Goal: Task Accomplishment & Management: Use online tool/utility

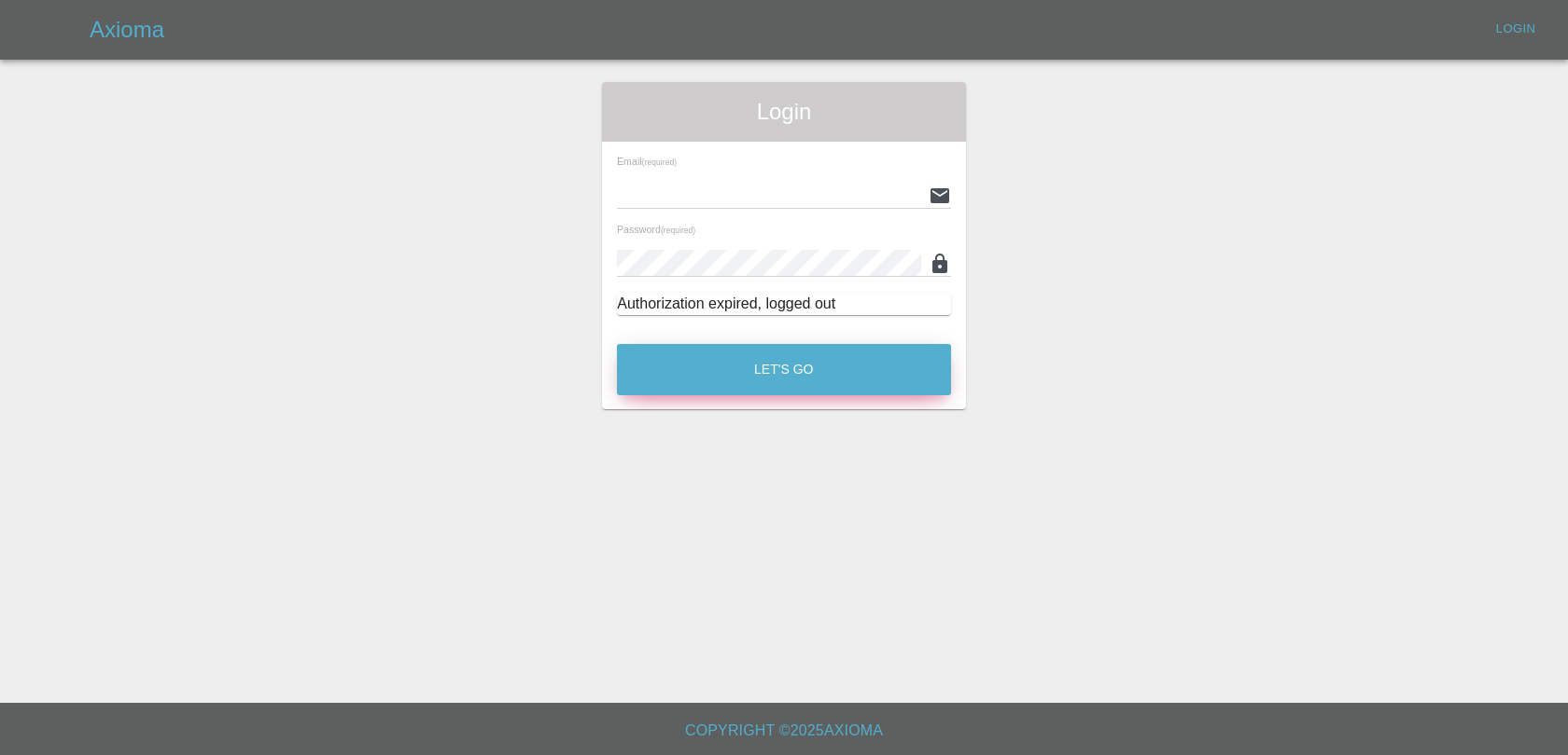
type input "[EMAIL_ADDRESS][PERSON_NAME][DOMAIN_NAME]"
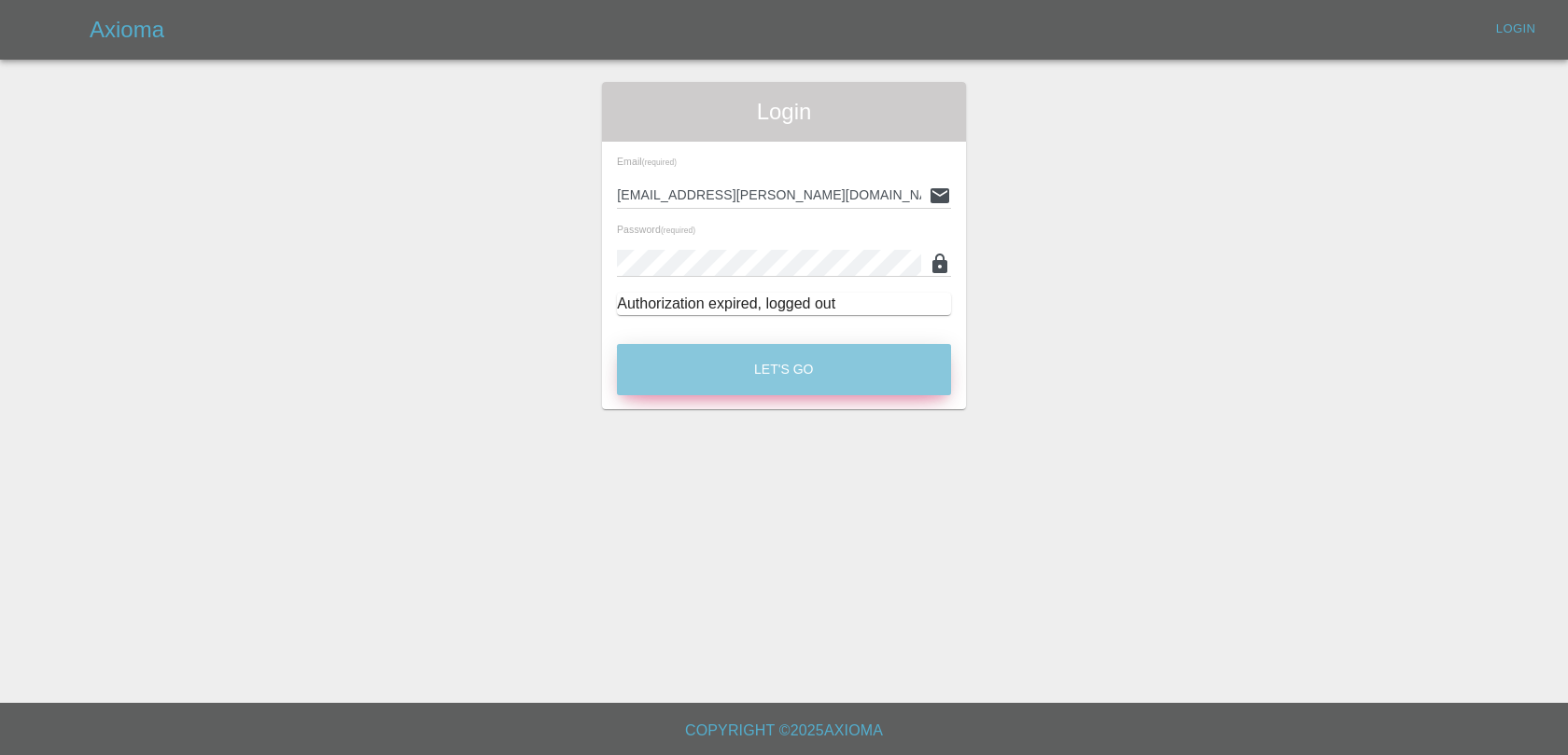
click at [773, 367] on button "Let's Go" at bounding box center [784, 370] width 334 height 52
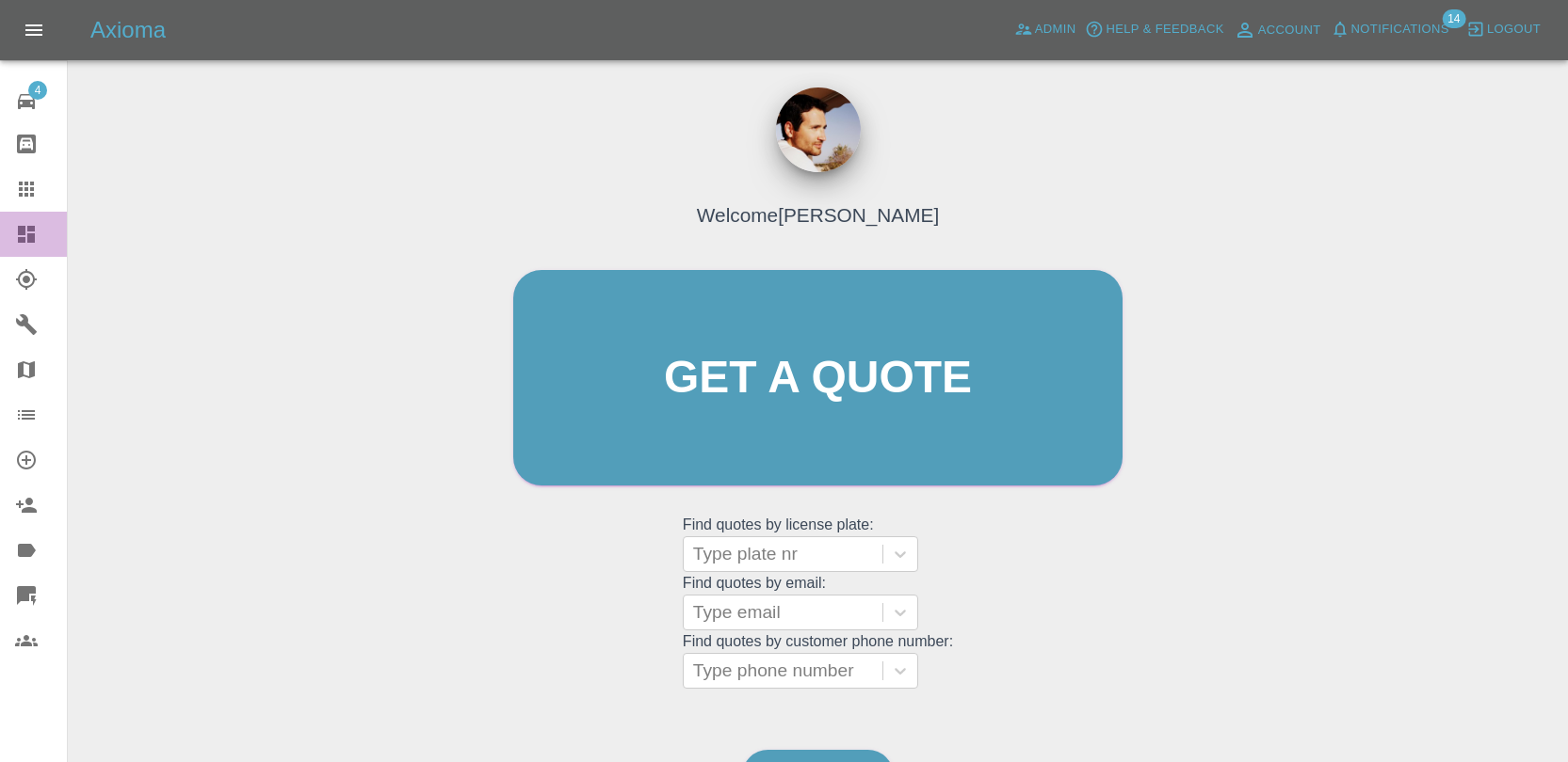
click at [24, 223] on icon at bounding box center [26, 234] width 22 height 22
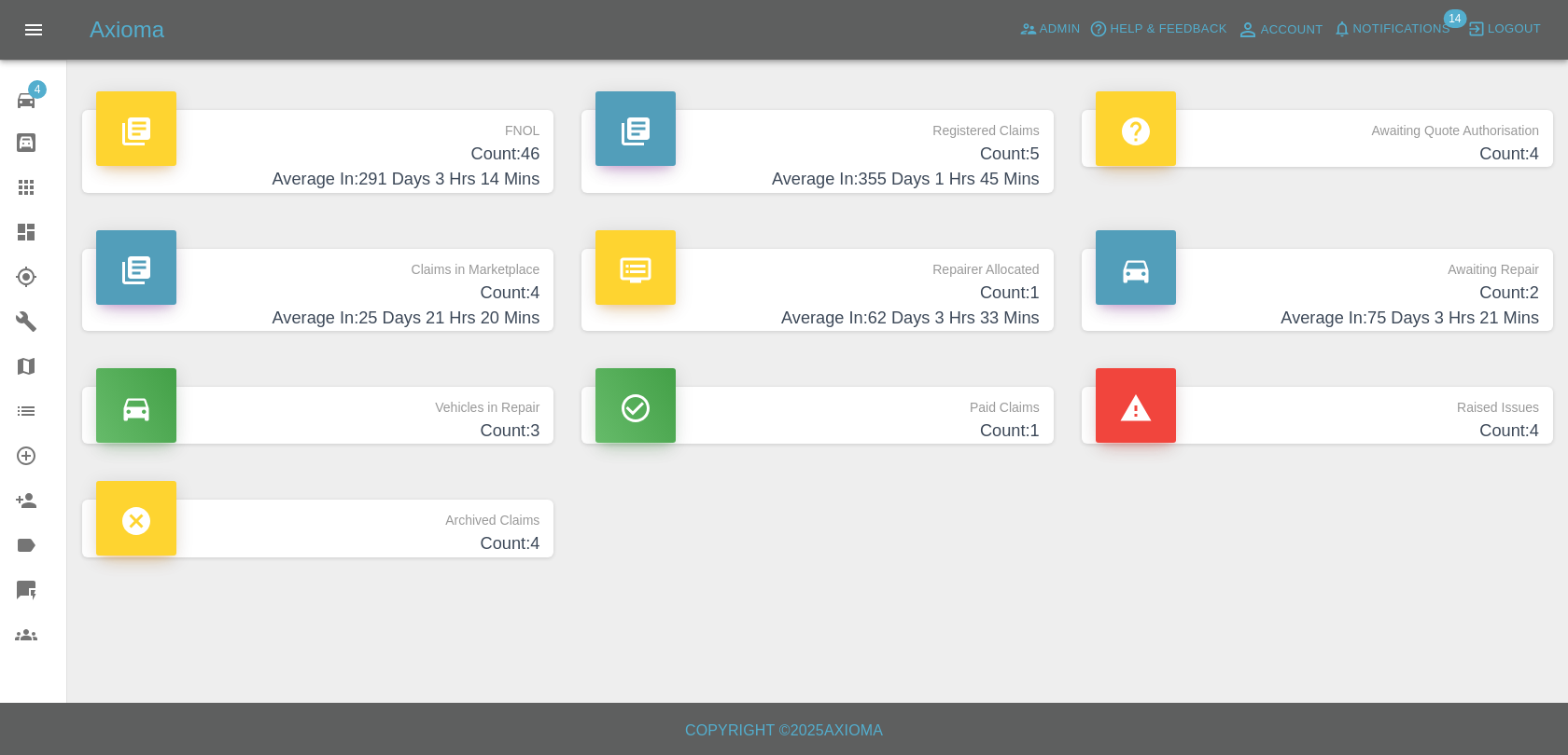
click at [414, 150] on h4 "Count: 46" at bounding box center [318, 155] width 443 height 25
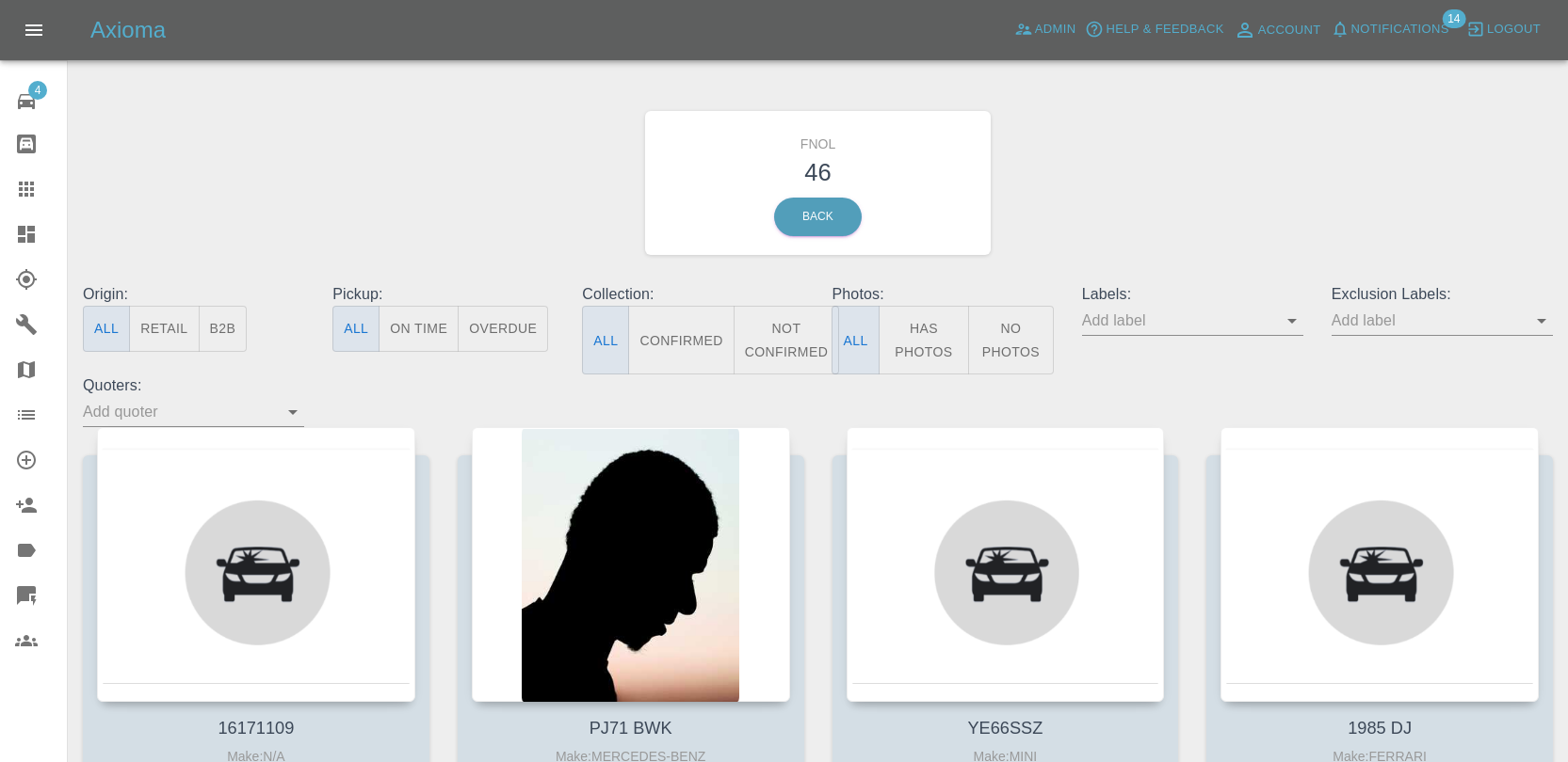
scroll to position [233, 0]
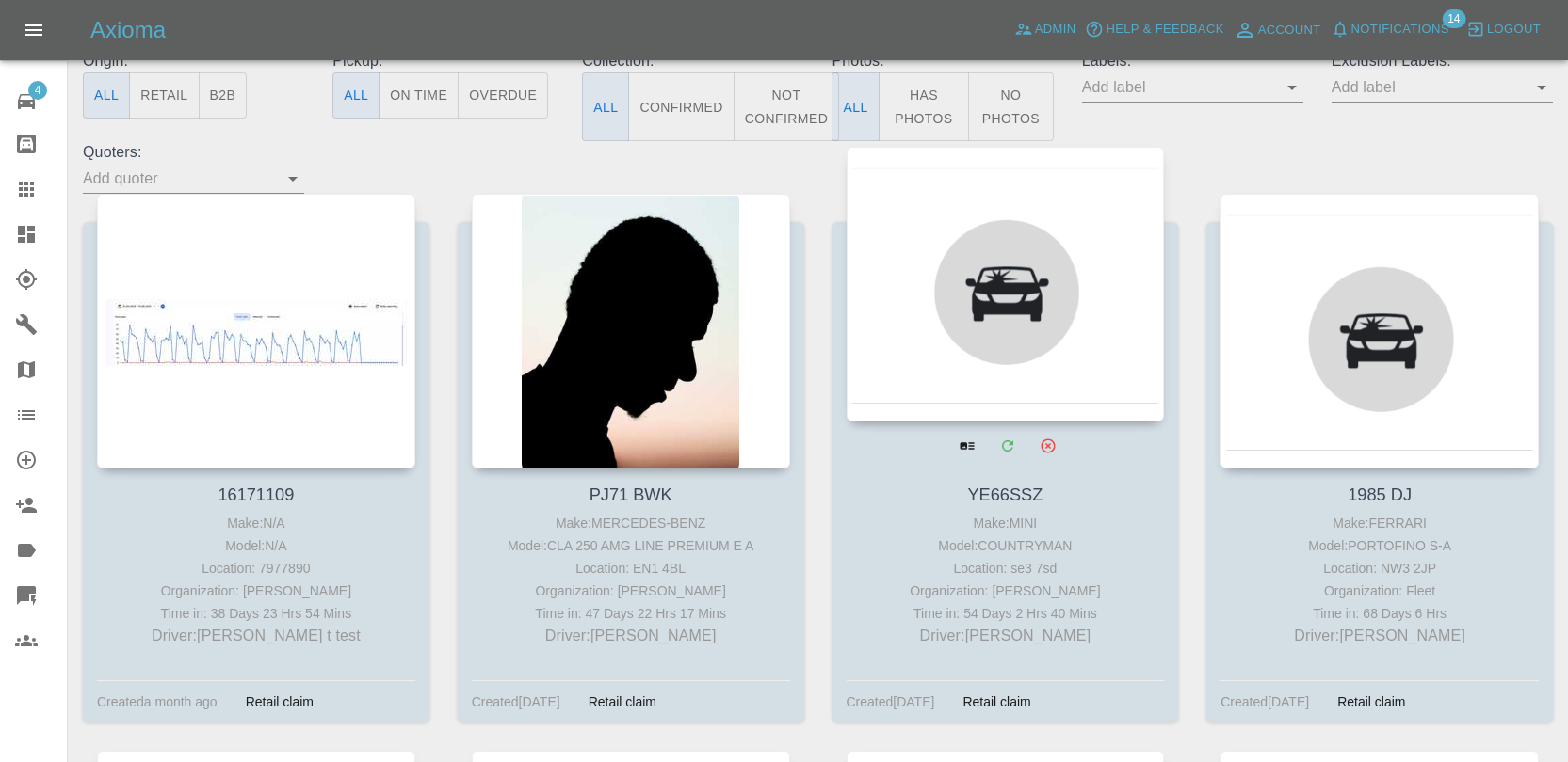
click at [983, 362] on div at bounding box center [1005, 283] width 318 height 275
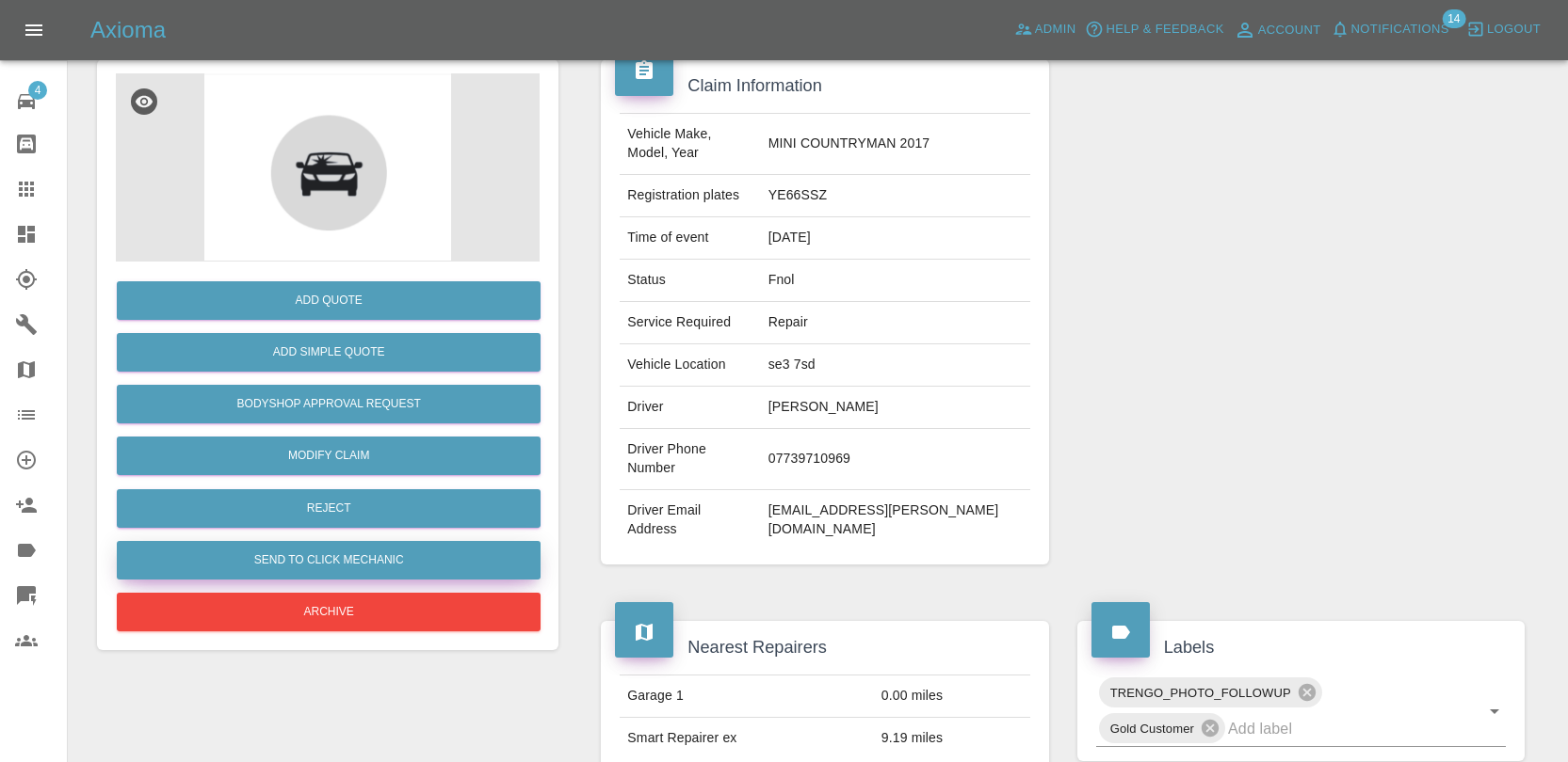
scroll to position [188, 0]
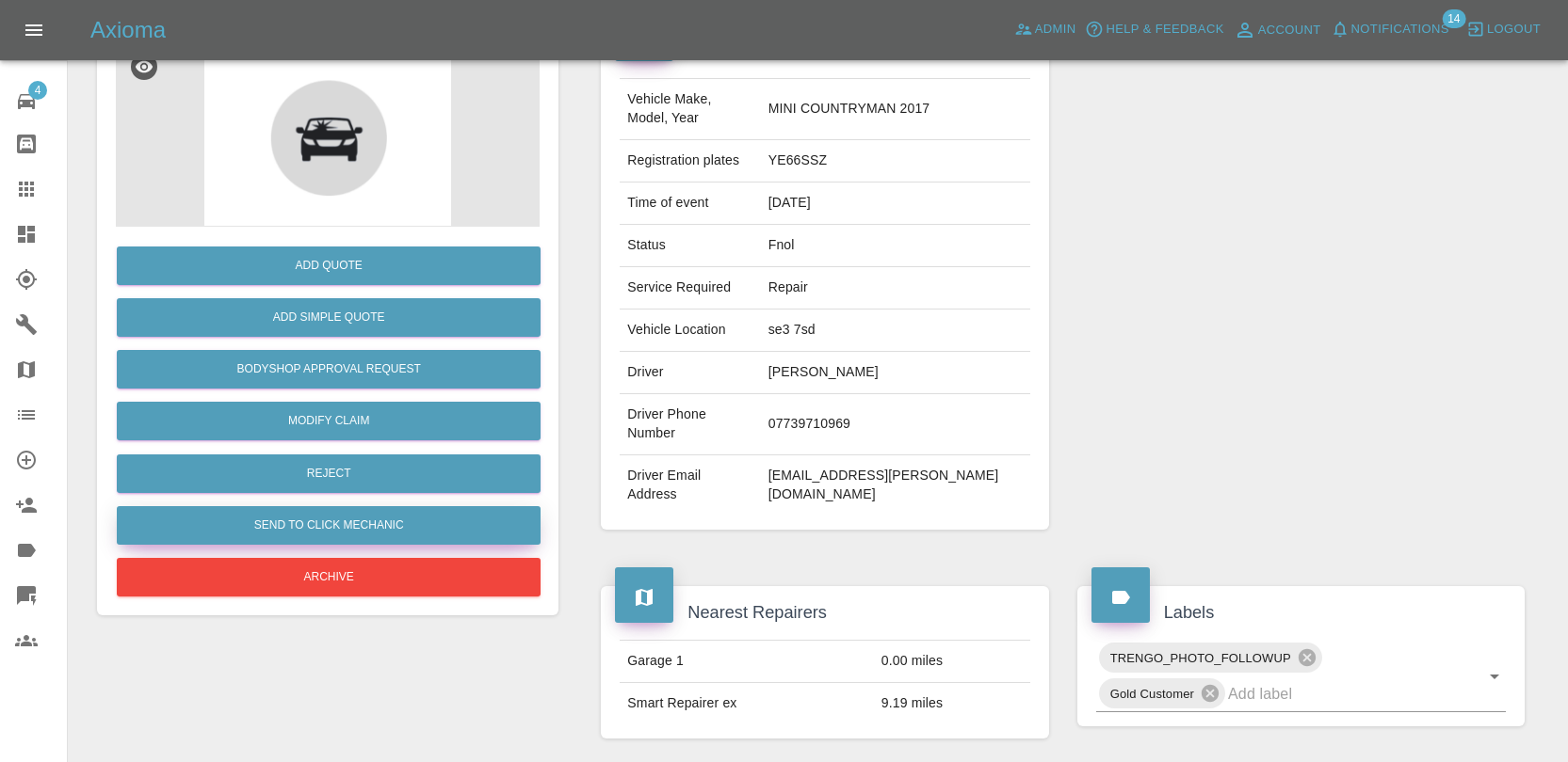
click at [378, 527] on button "Send to Click Mechanic" at bounding box center [329, 526] width 424 height 39
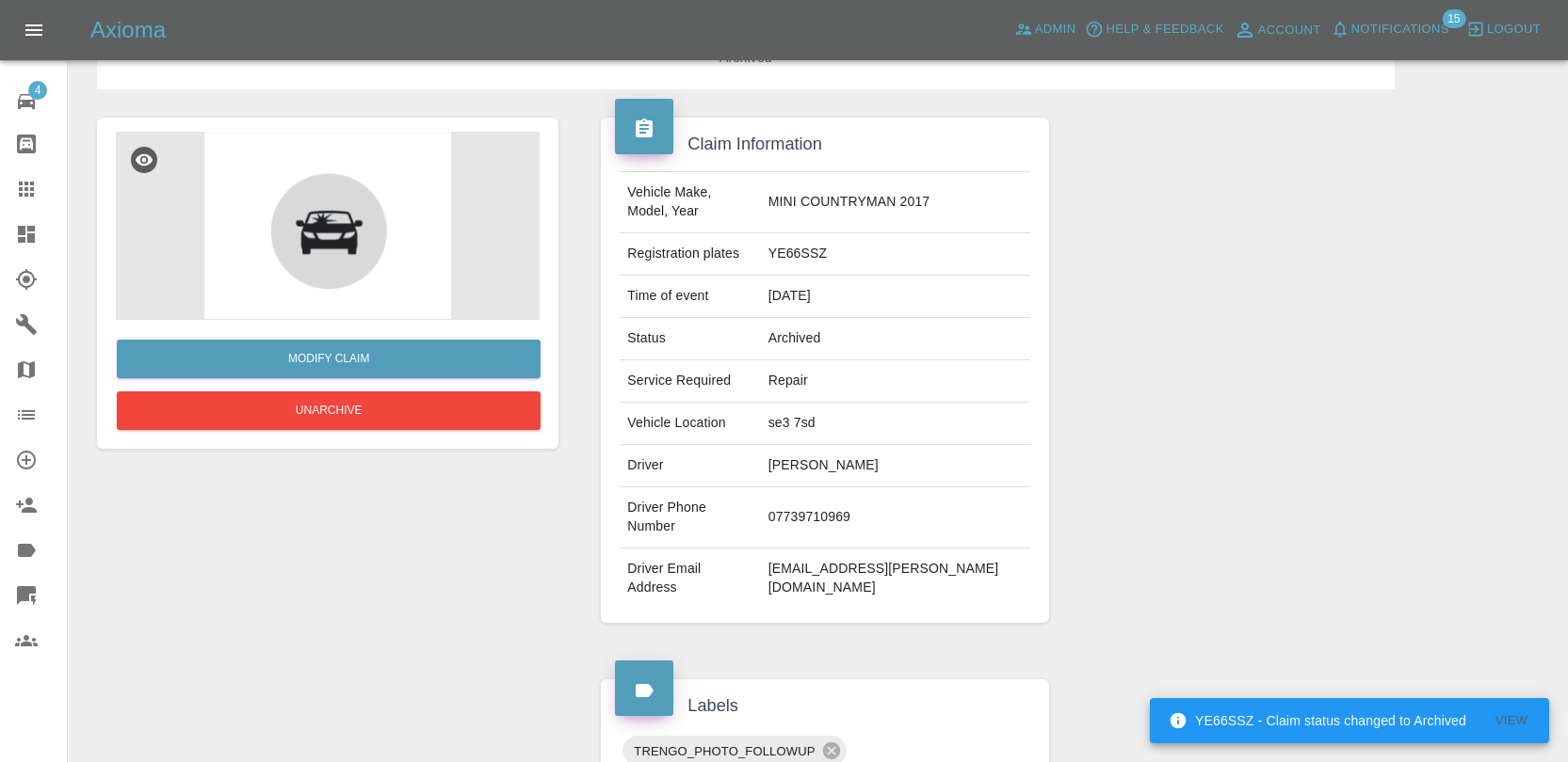
scroll to position [0, 0]
